Goal: Task Accomplishment & Management: Use online tool/utility

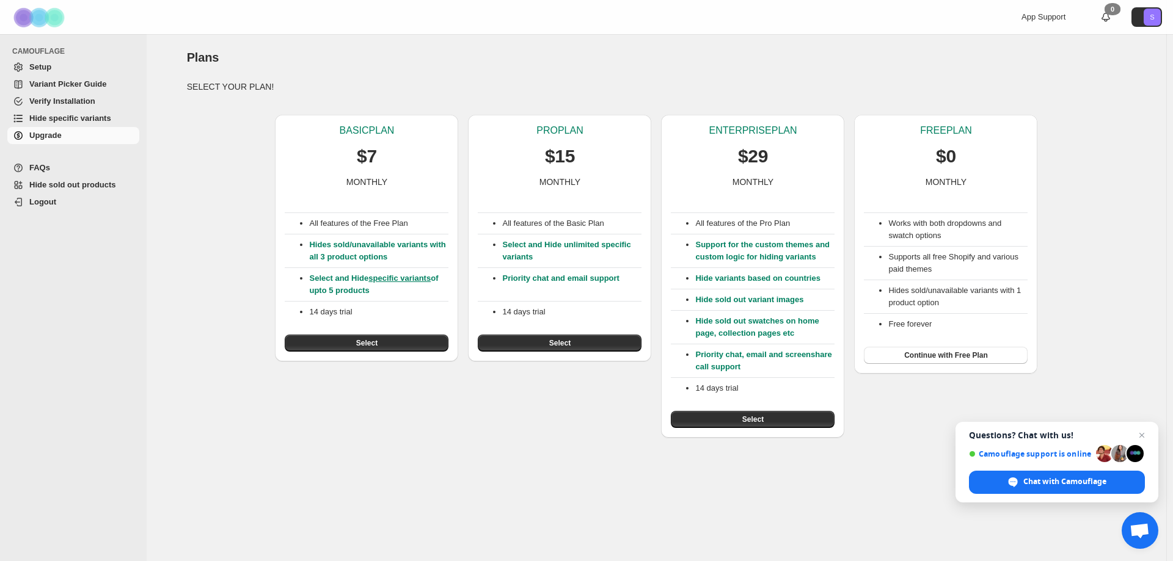
click at [215, 239] on div "BASIC PLAN $7 MONTHLY All features of the Free Plan Hides sold/unavailable vari…" at bounding box center [651, 271] width 949 height 333
click at [1142, 436] on span "Close chat" at bounding box center [1141, 435] width 15 height 15
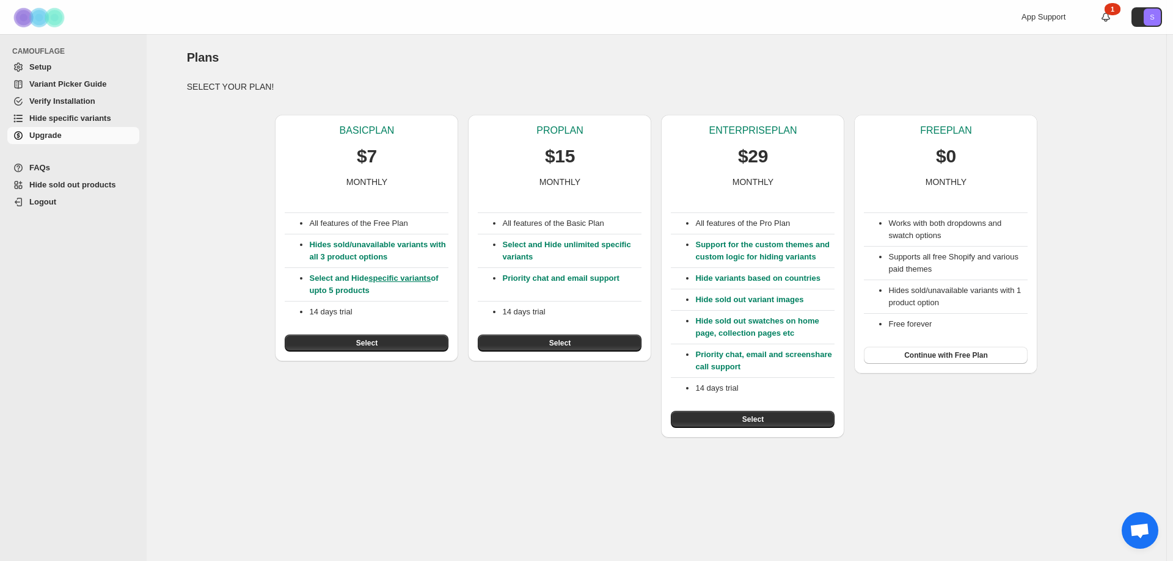
click at [53, 120] on span "Hide specific variants" at bounding box center [70, 118] width 82 height 9
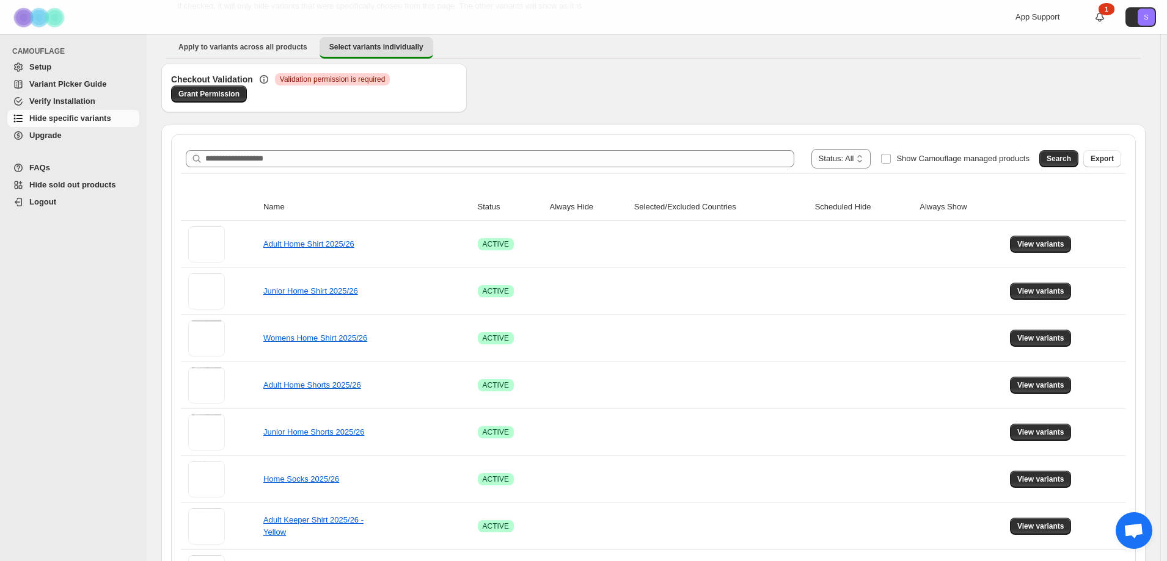
scroll to position [305, 0]
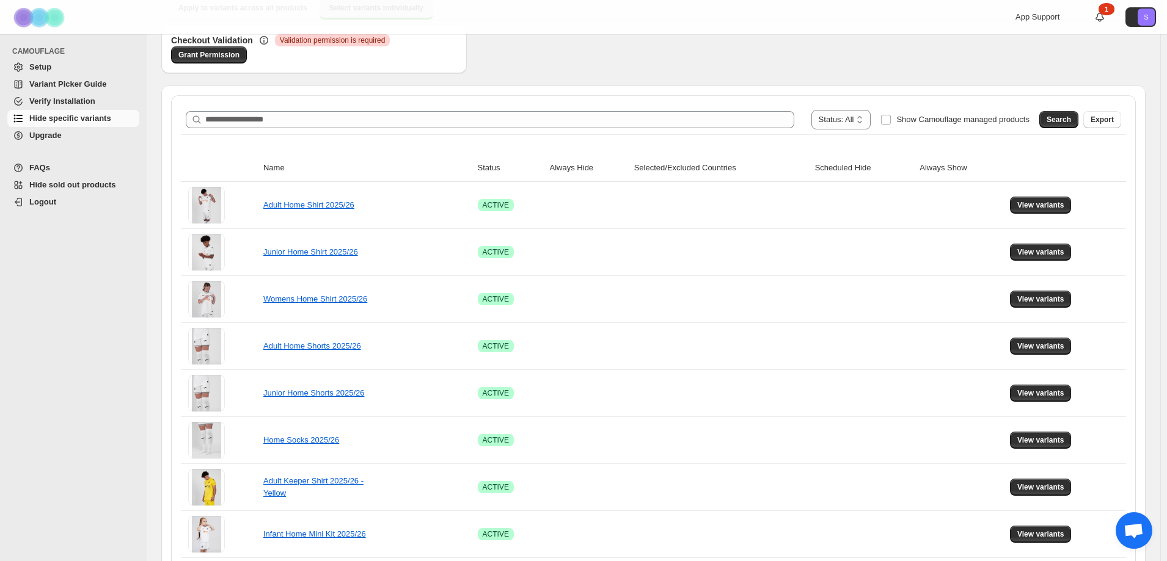
click at [617, 66] on div "Checkout Validation Critical Validation permission is required Grant Permission" at bounding box center [653, 54] width 984 height 61
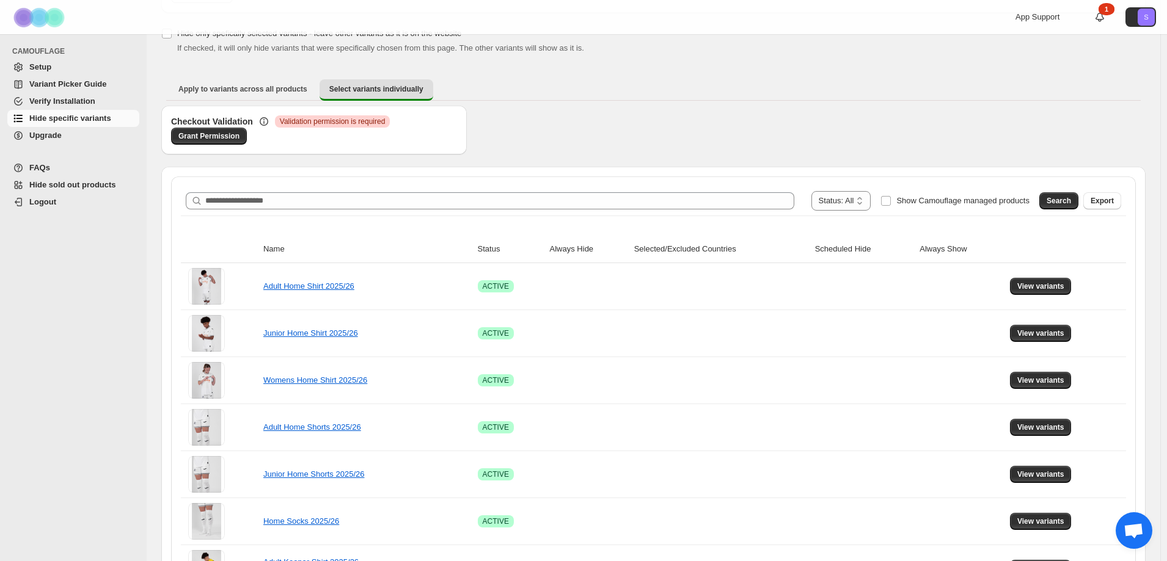
scroll to position [0, 0]
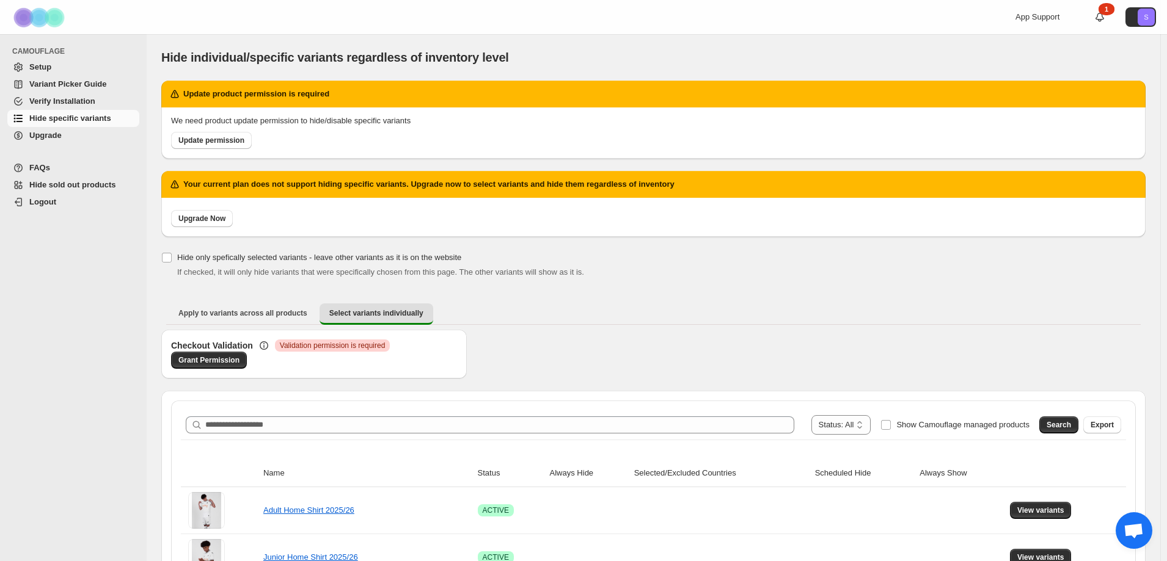
click at [563, 49] on div "Hide individual/specific variants regardless of inventory level" at bounding box center [492, 57] width 663 height 17
click at [49, 137] on span "Upgrade" at bounding box center [45, 135] width 32 height 9
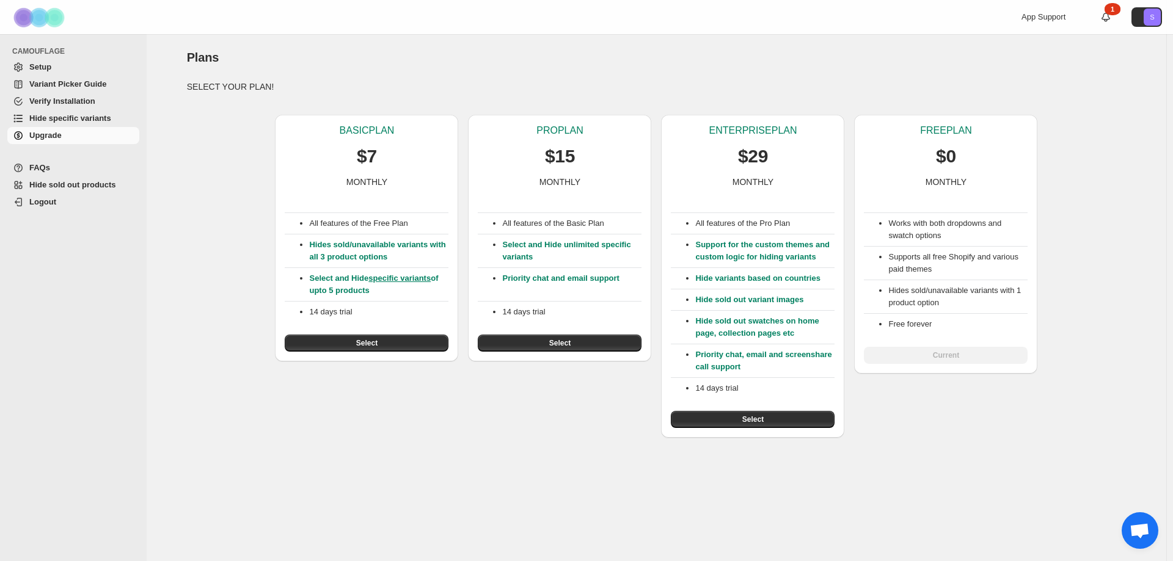
click at [458, 448] on div "Plans. This page is ready Plans SELECT YOUR PLAN! BASIC PLAN $7 MONTHLY All fea…" at bounding box center [656, 297] width 1019 height 527
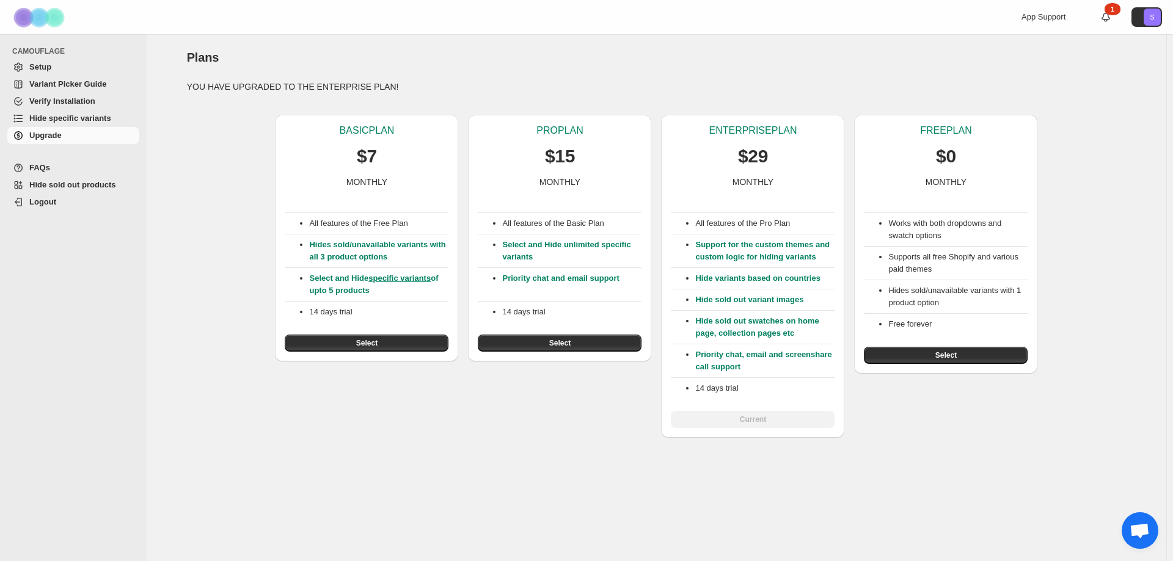
click at [54, 120] on span "Hide specific variants" at bounding box center [70, 118] width 82 height 9
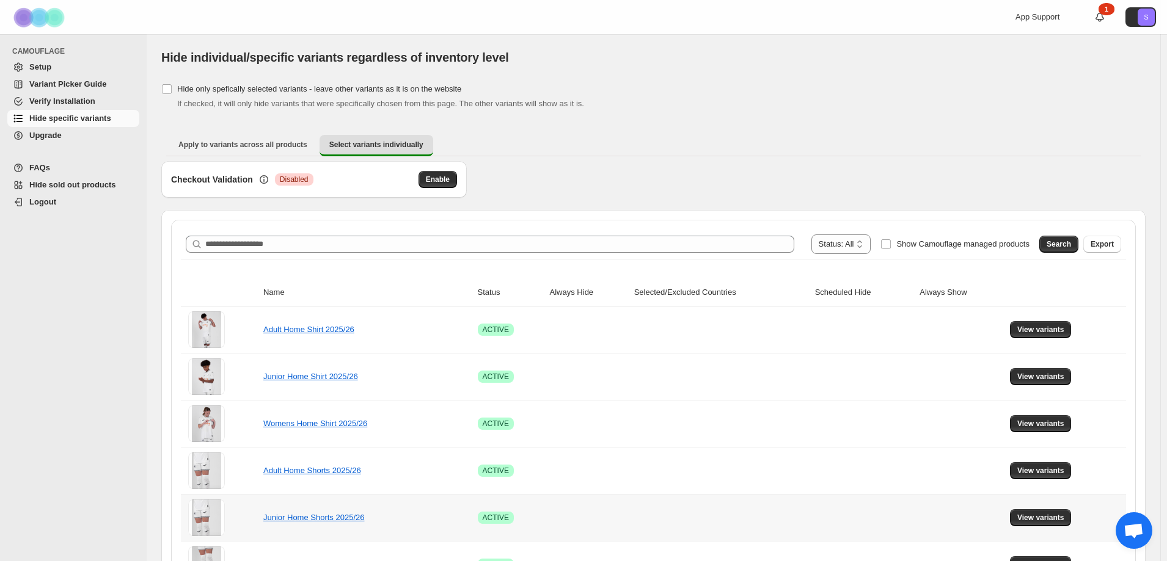
click at [430, 524] on td "Junior Home Shorts 2025/26" at bounding box center [367, 517] width 214 height 47
